Goal: Transaction & Acquisition: Purchase product/service

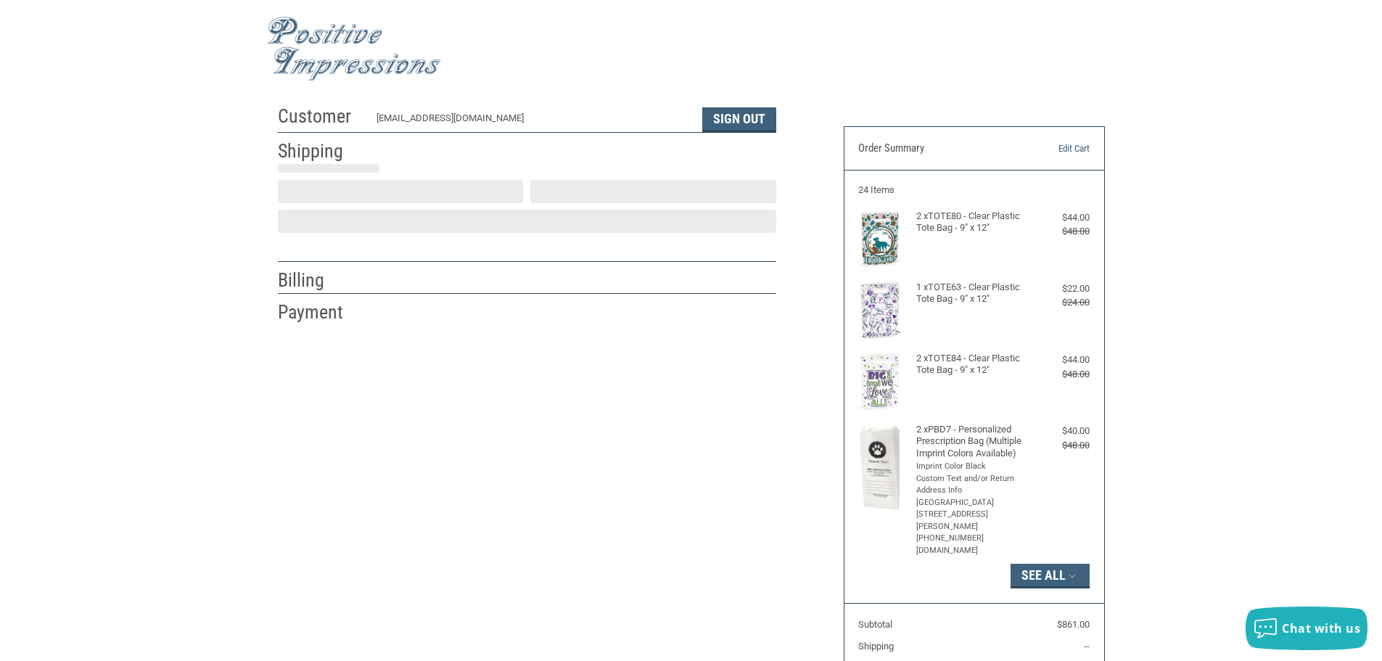
select select "US"
select select "WA"
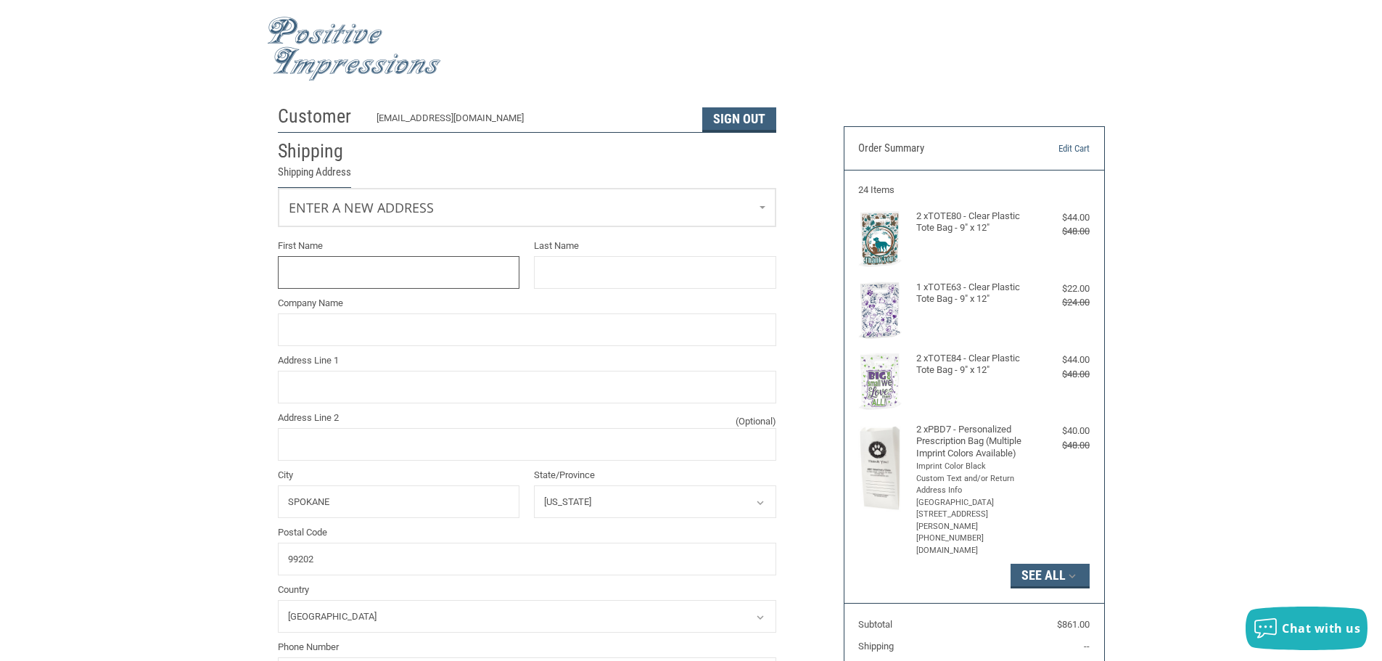
scroll to position [1, 0]
click at [490, 207] on link "Enter a new address" at bounding box center [527, 205] width 497 height 36
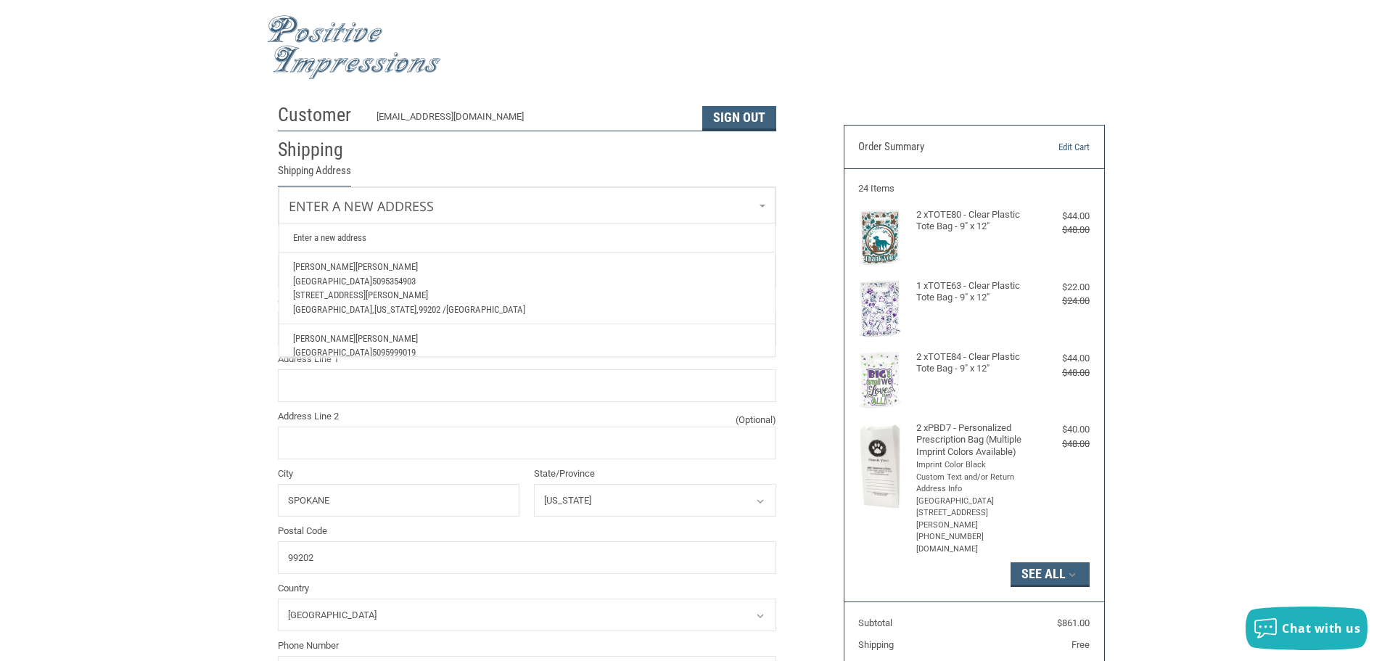
click at [446, 277] on p "[GEOGRAPHIC_DATA] 5095354903" at bounding box center [526, 281] width 467 height 15
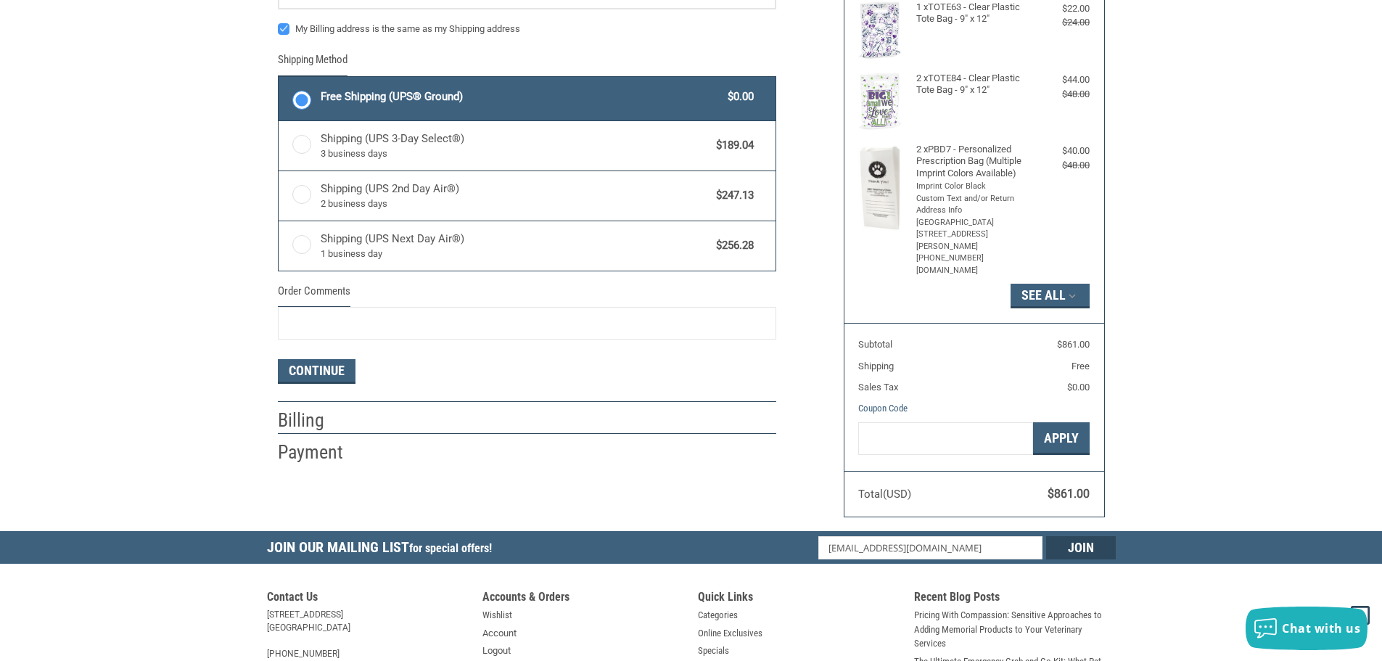
scroll to position [292, 0]
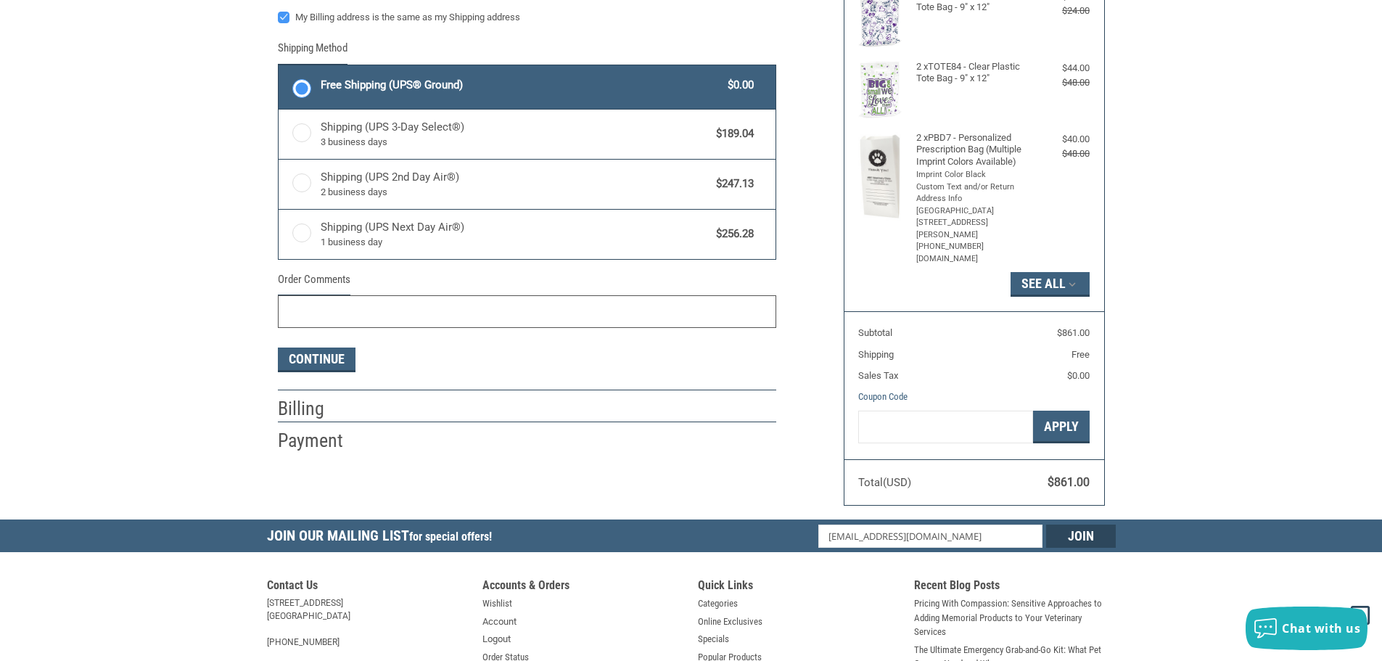
click at [303, 312] on input "Order Comments" at bounding box center [527, 311] width 499 height 33
type input "[PERSON_NAME] LAST PURCHASED IN [DATE], PREFER SAME EXACT LEASH DESIGN AS NOTED…"
click at [1195, 288] on div "Customer [EMAIL_ADDRESS][DOMAIN_NAME] Sign Out Shipping Shipping Address [PERSO…" at bounding box center [691, 162] width 1382 height 713
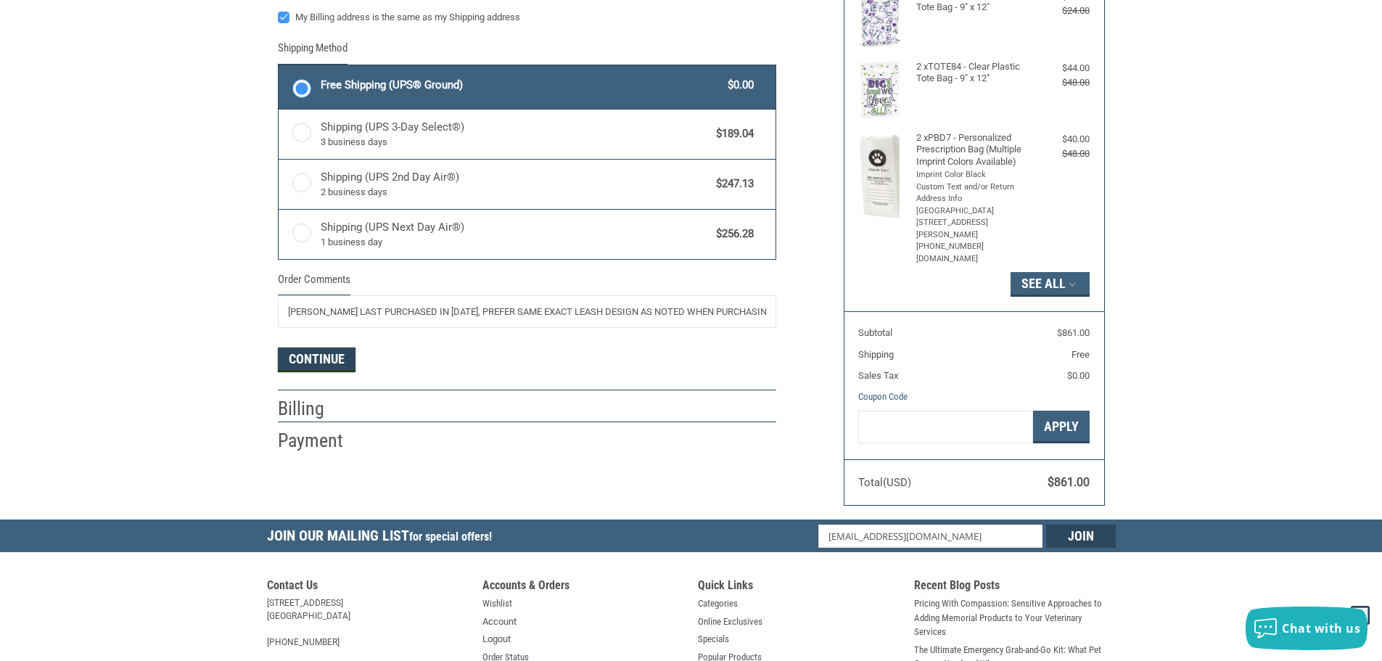
click at [332, 361] on button "Continue" at bounding box center [317, 360] width 78 height 25
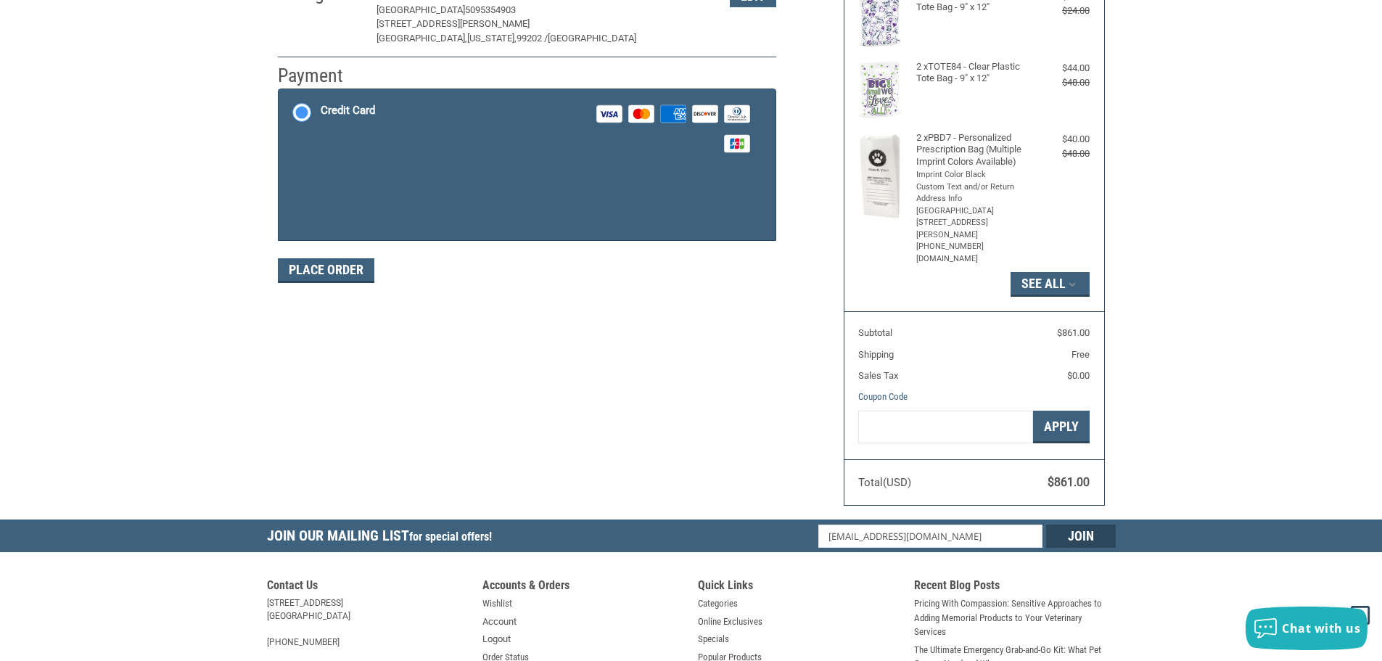
scroll to position [218, 0]
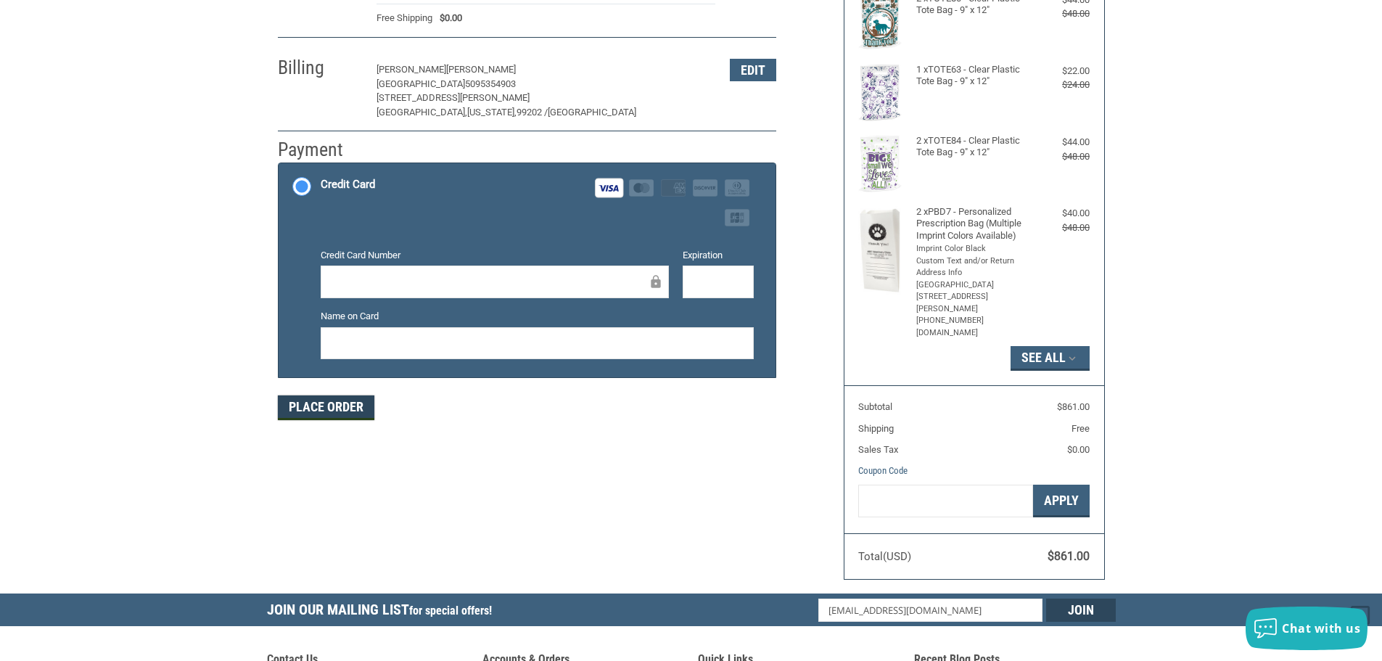
click at [322, 403] on button "Place Order" at bounding box center [326, 408] width 97 height 25
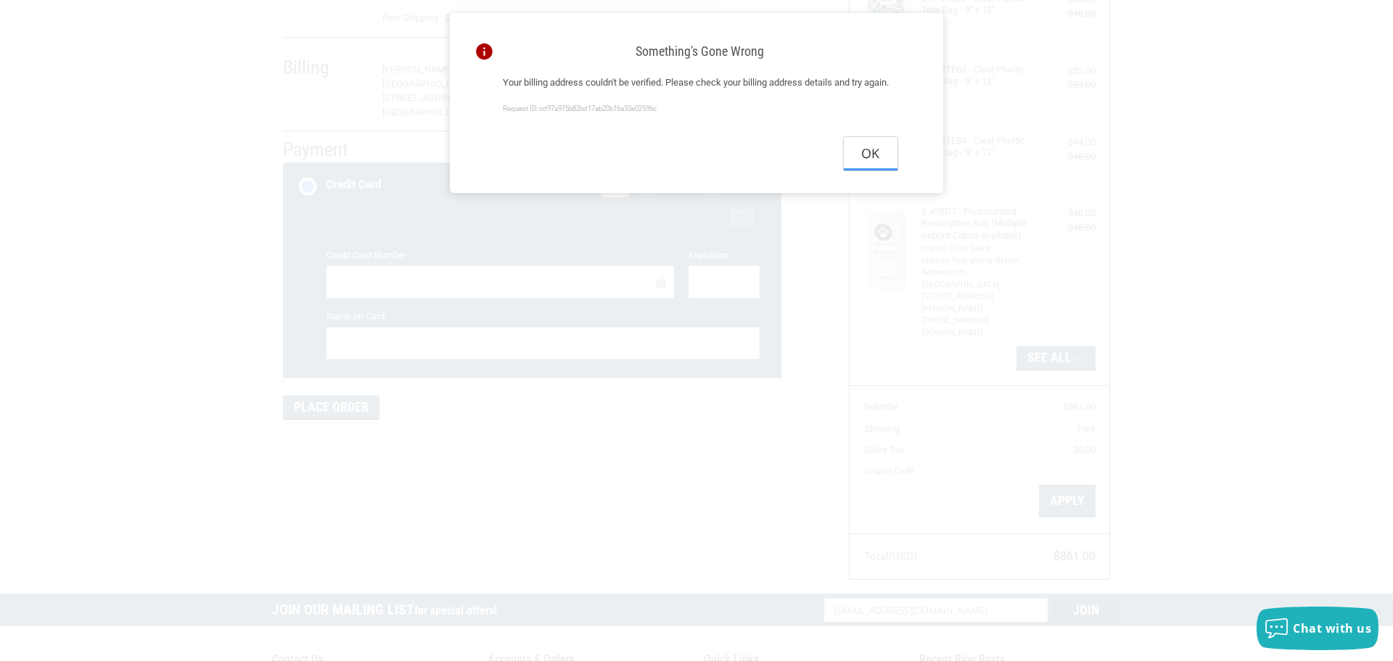
click at [869, 170] on button "Ok" at bounding box center [871, 153] width 54 height 33
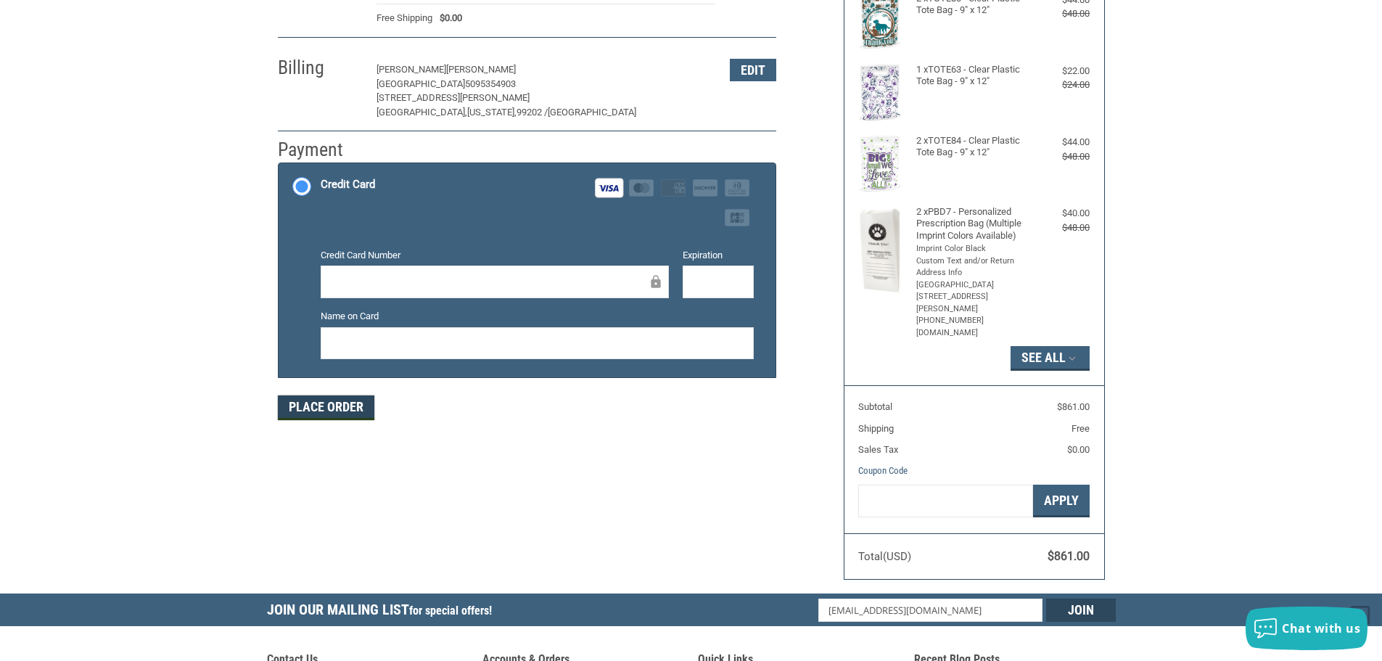
click at [321, 411] on button "Place Order" at bounding box center [326, 408] width 97 height 25
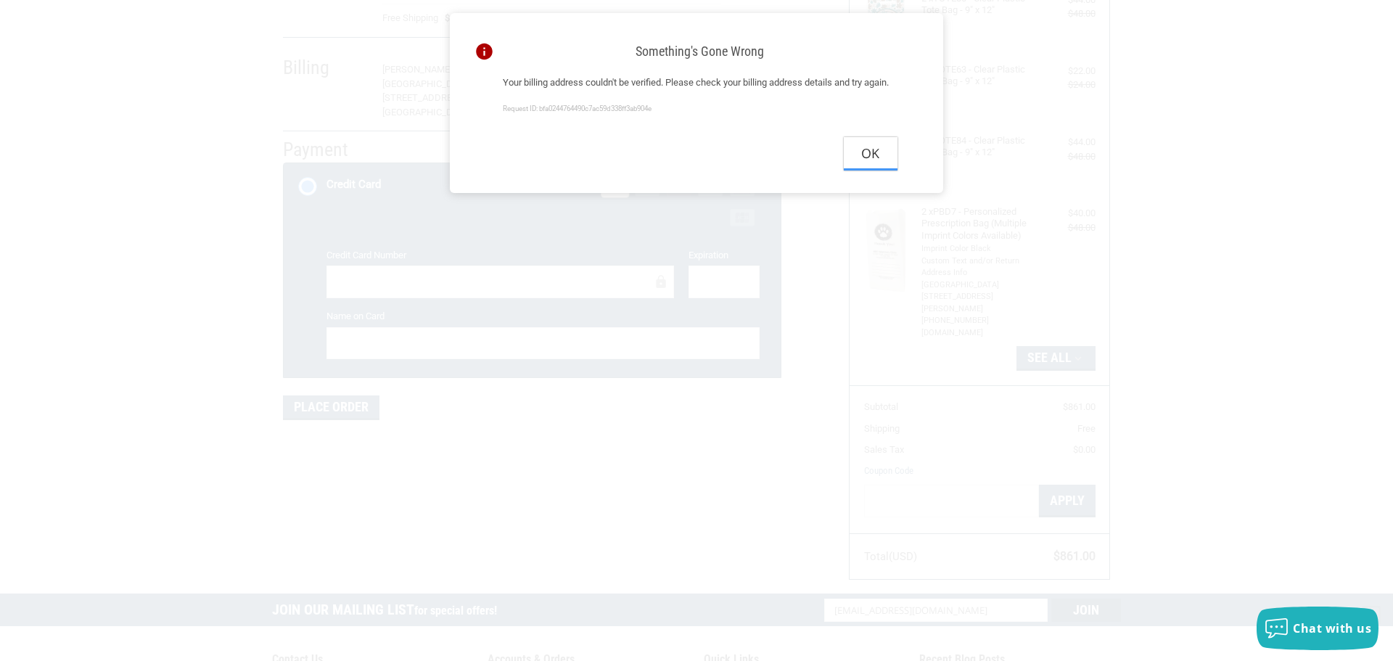
click at [880, 170] on button "Ok" at bounding box center [871, 153] width 54 height 33
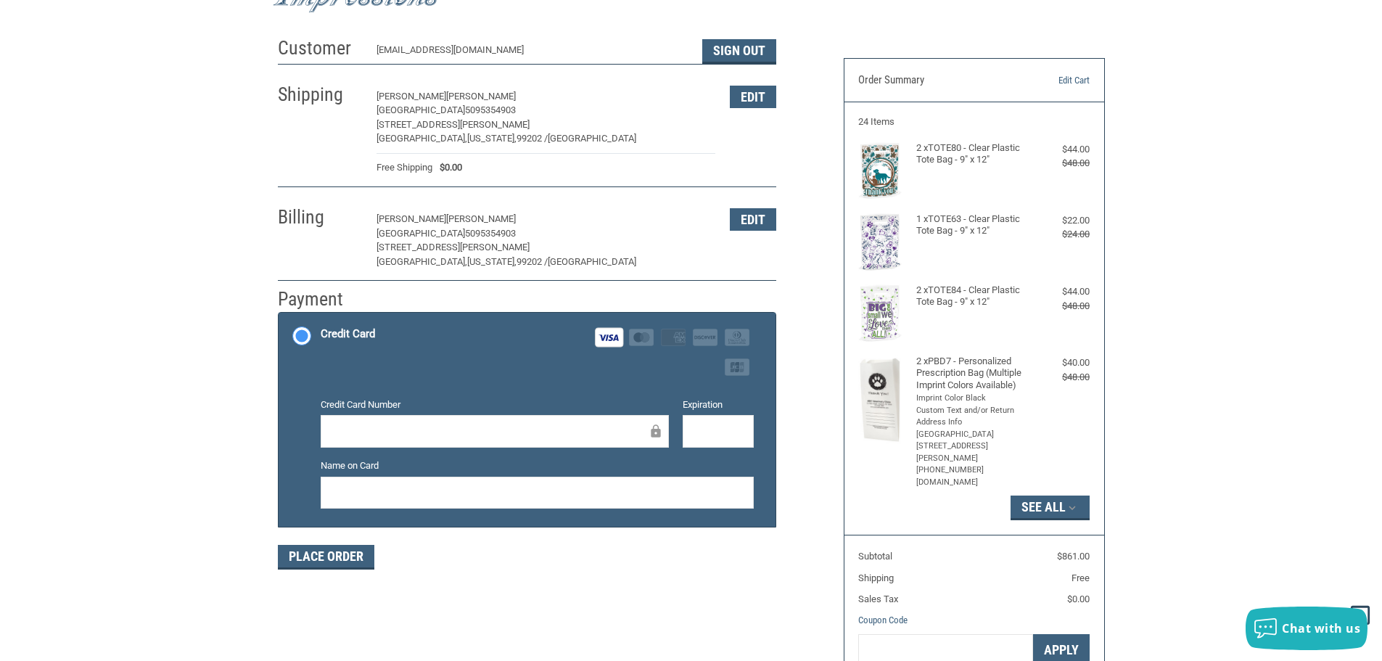
scroll to position [0, 0]
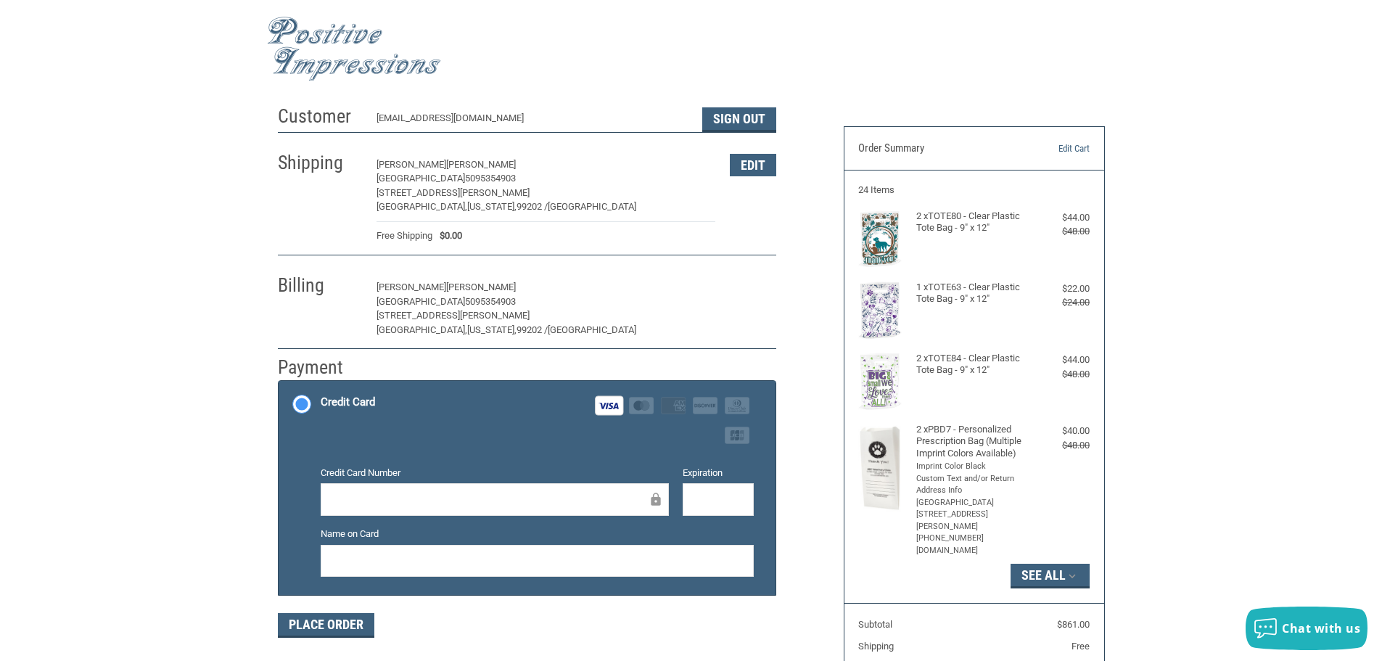
click at [744, 283] on button "Edit" at bounding box center [753, 287] width 46 height 22
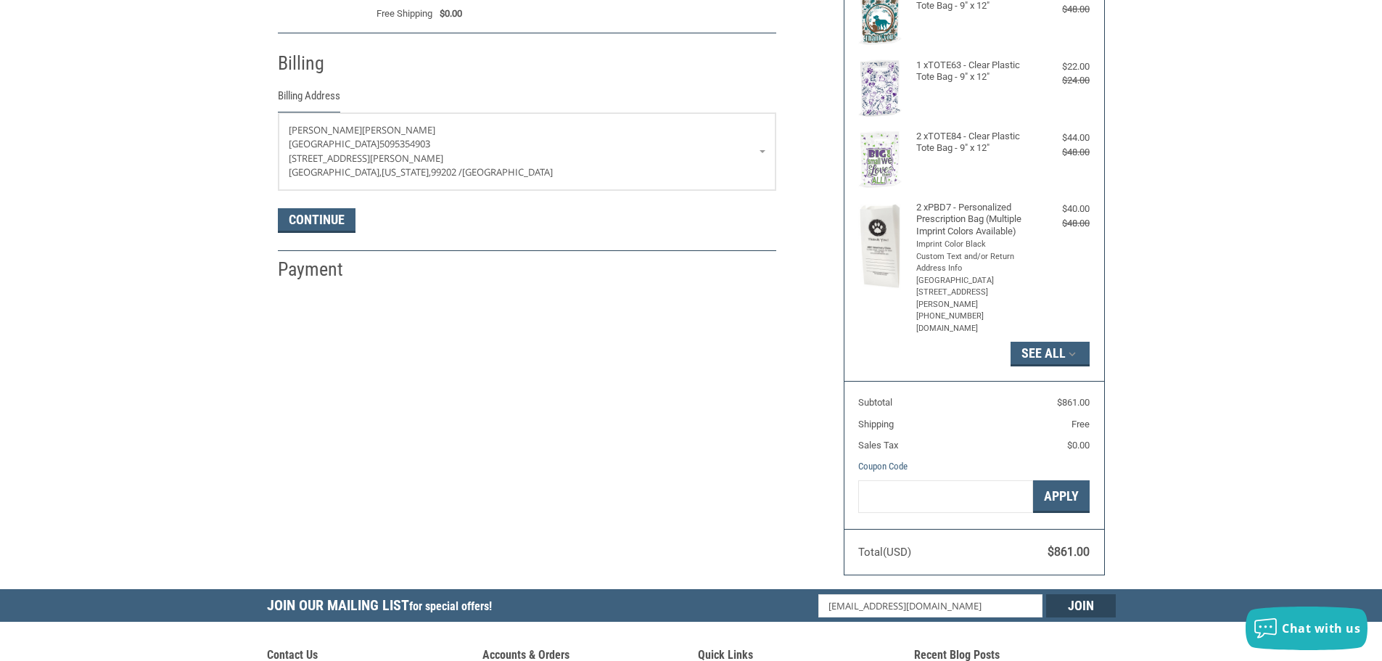
scroll to position [256, 0]
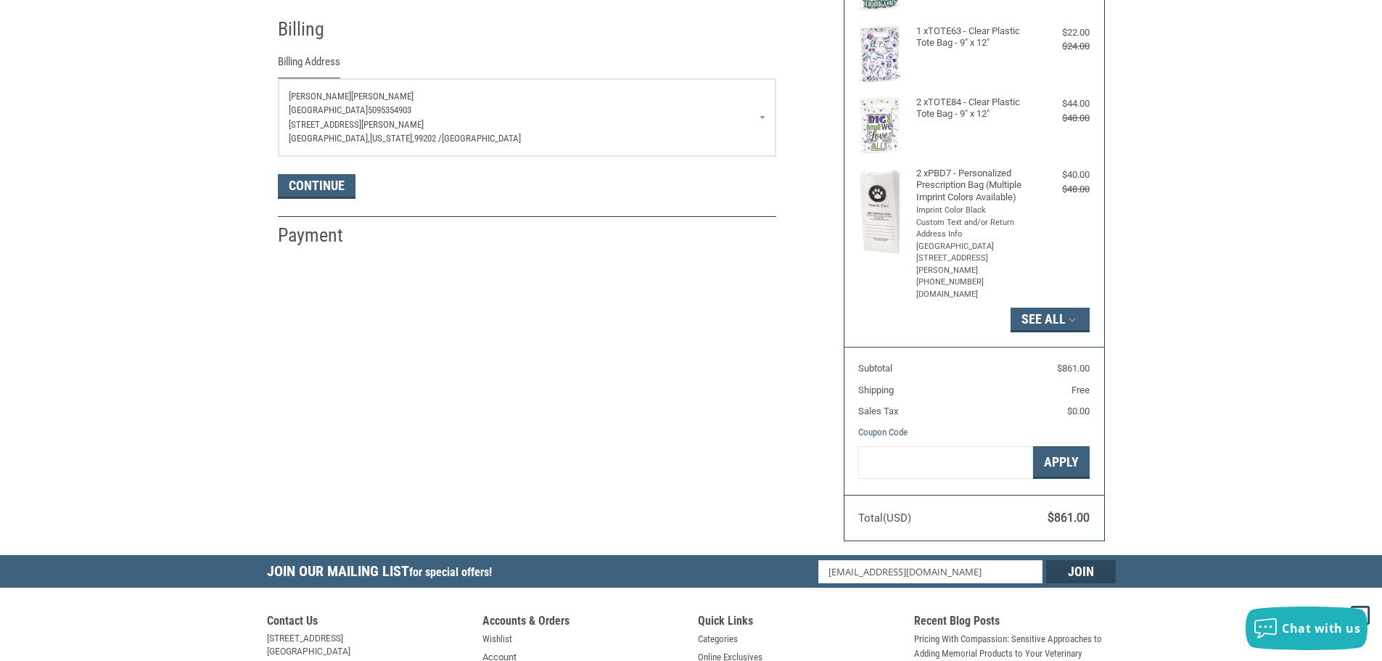
click at [374, 94] on p "[PERSON_NAME]" at bounding box center [527, 96] width 477 height 15
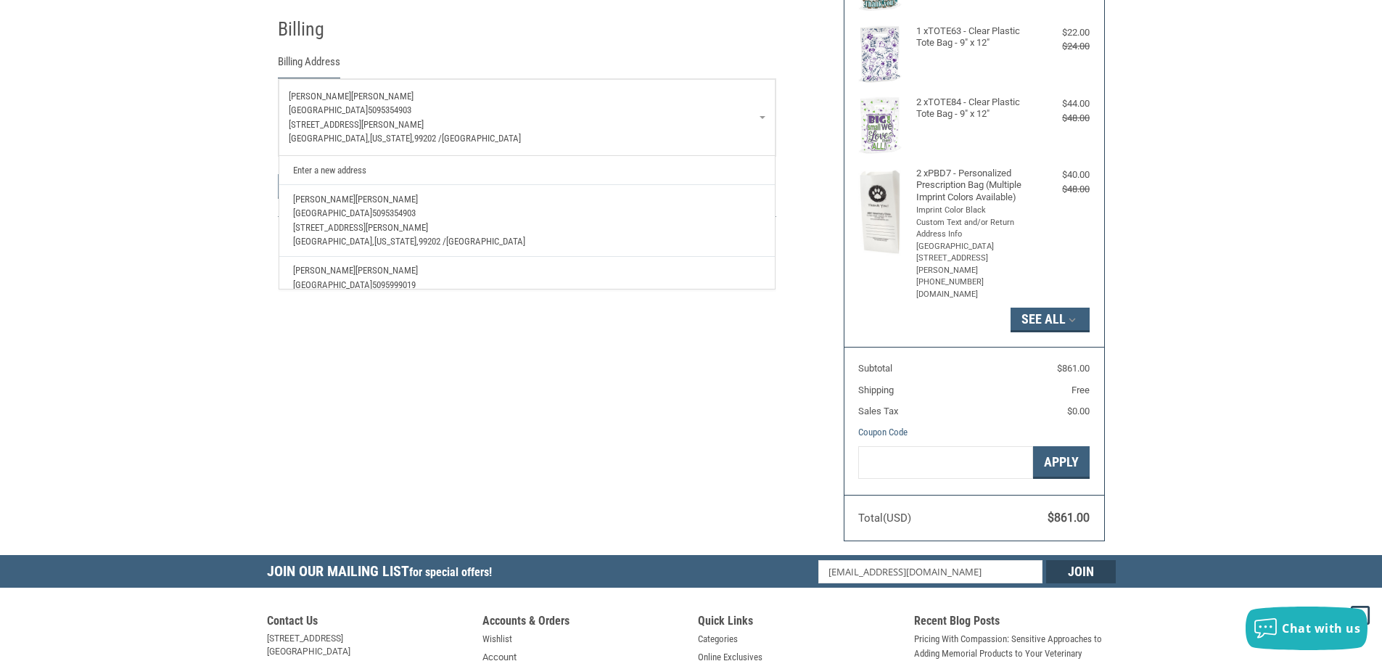
click at [356, 273] on span "[PERSON_NAME]" at bounding box center [387, 270] width 62 height 11
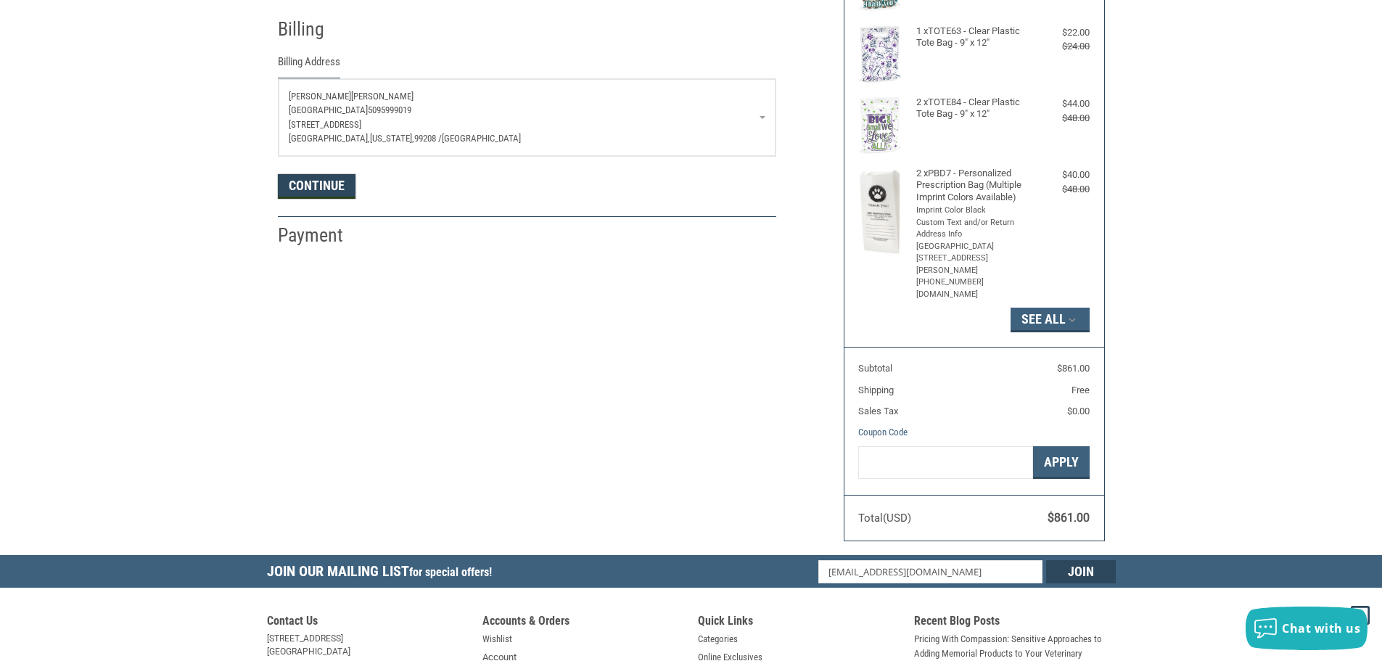
click at [305, 189] on button "Continue" at bounding box center [317, 186] width 78 height 25
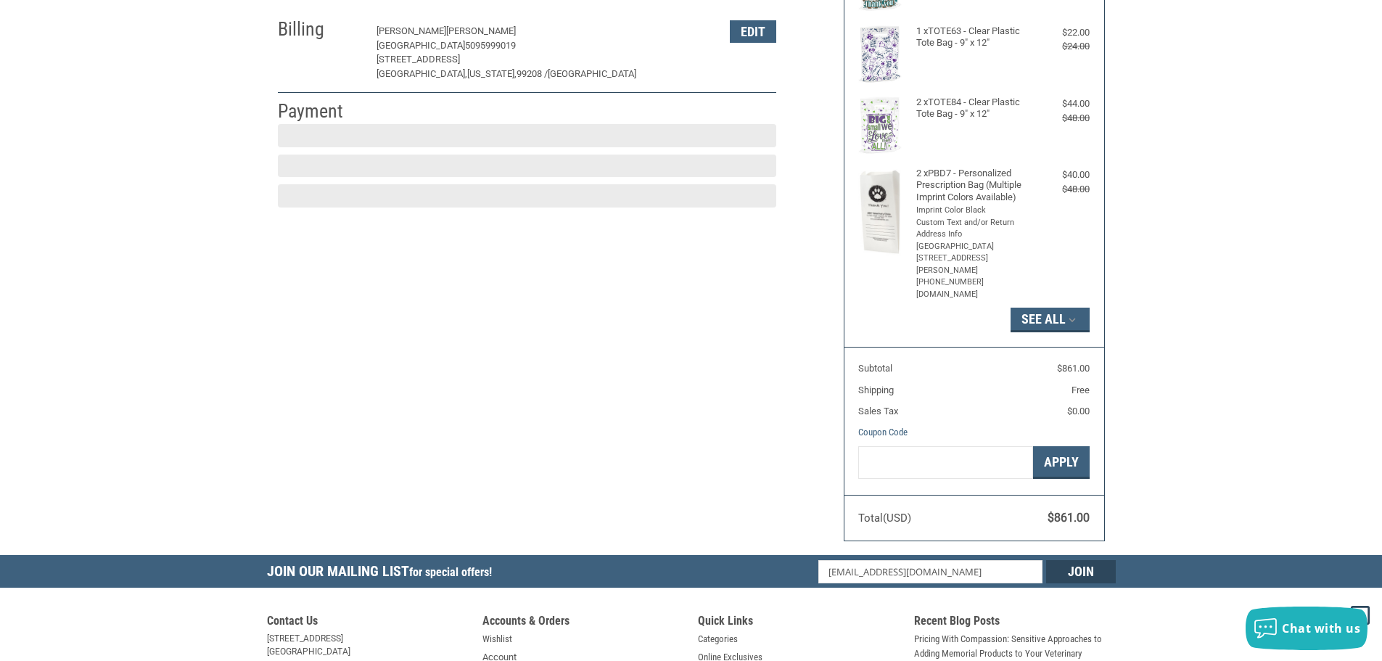
scroll to position [218, 0]
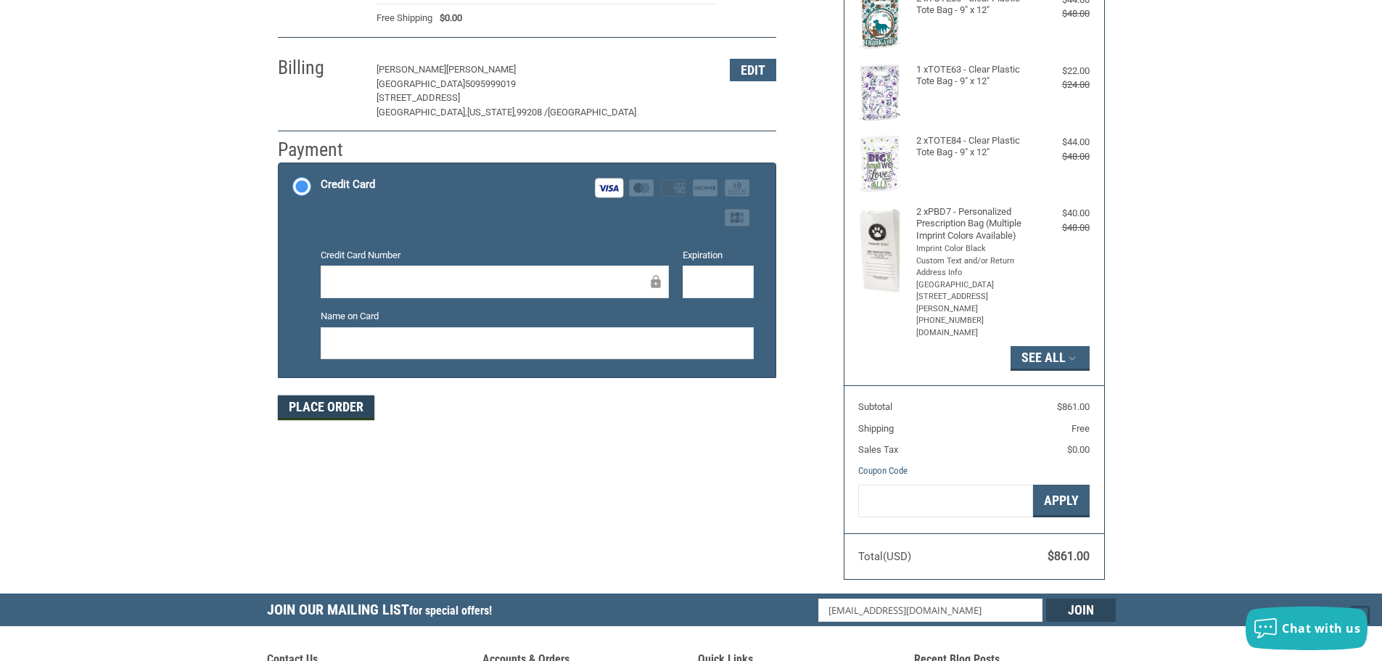
click at [322, 406] on button "Place Order" at bounding box center [326, 408] width 97 height 25
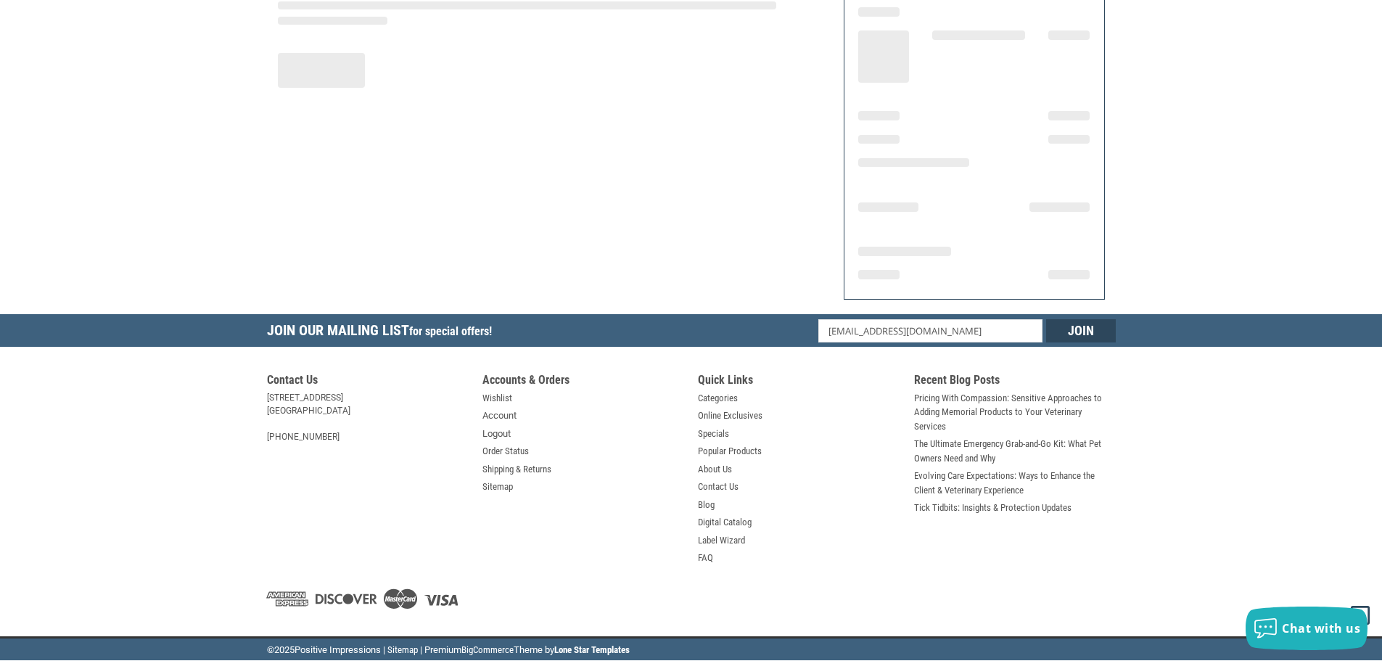
scroll to position [174, 0]
